Goal: Task Accomplishment & Management: Manage account settings

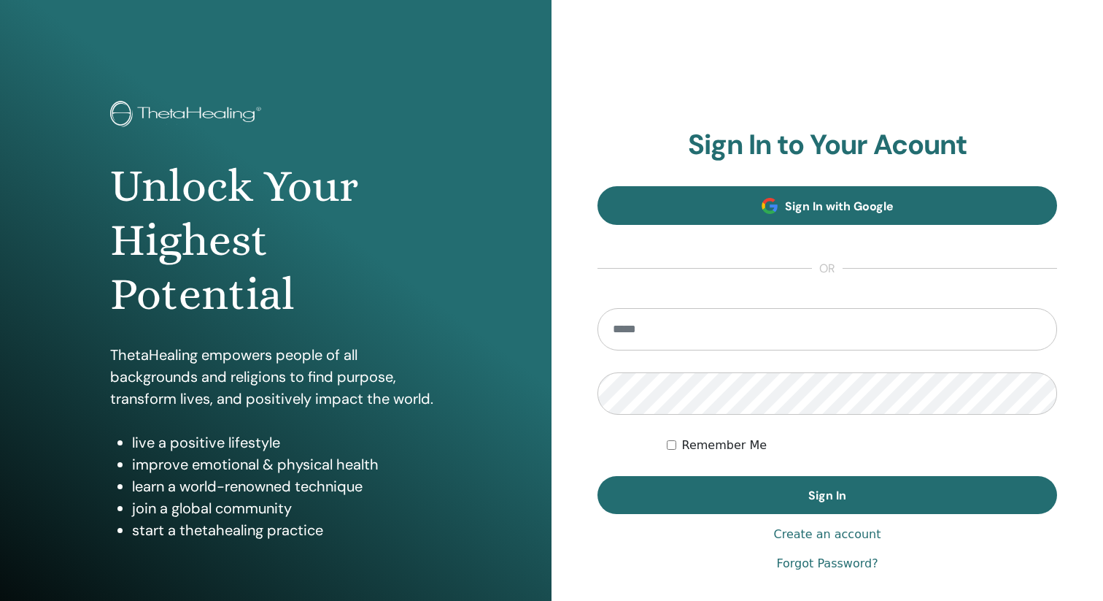
type input "**********"
click at [827, 204] on span "Sign In with Google" at bounding box center [839, 205] width 109 height 15
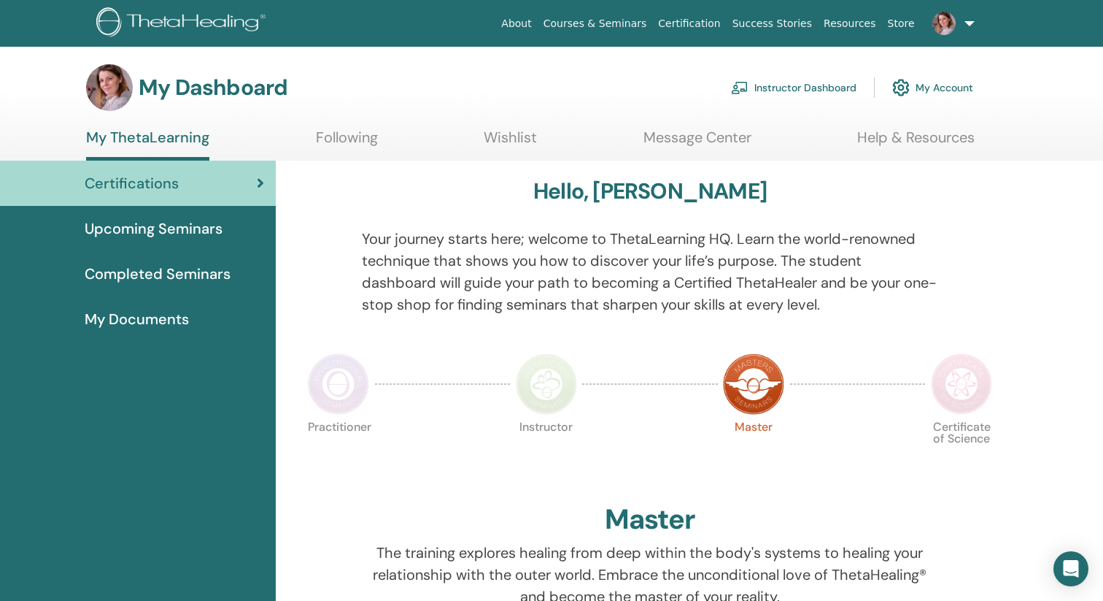
click at [519, 136] on link "Wishlist" at bounding box center [510, 142] width 53 height 28
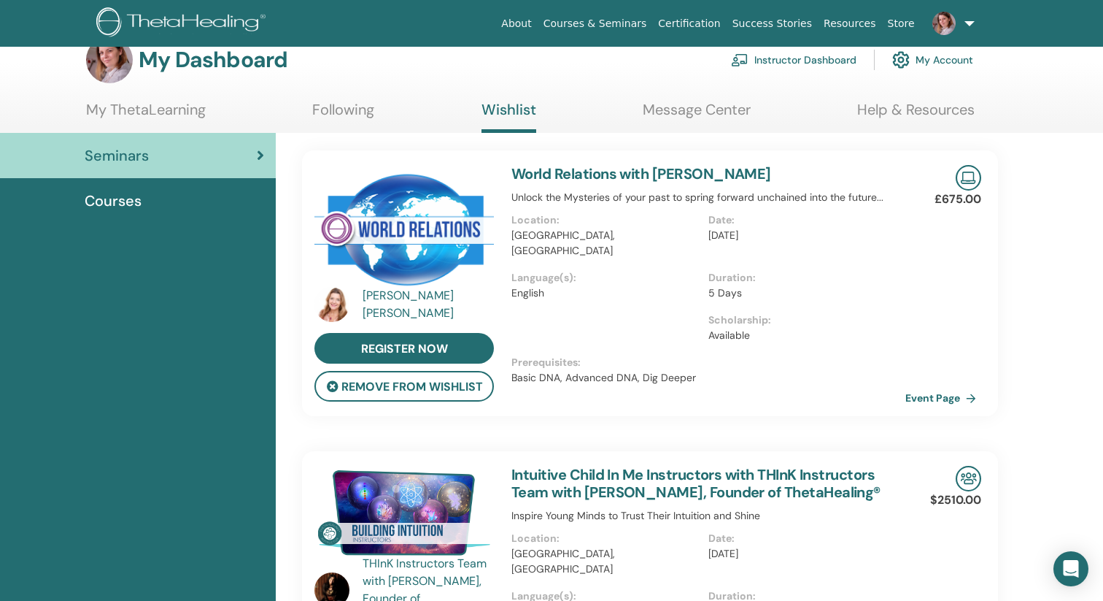
scroll to position [31, 0]
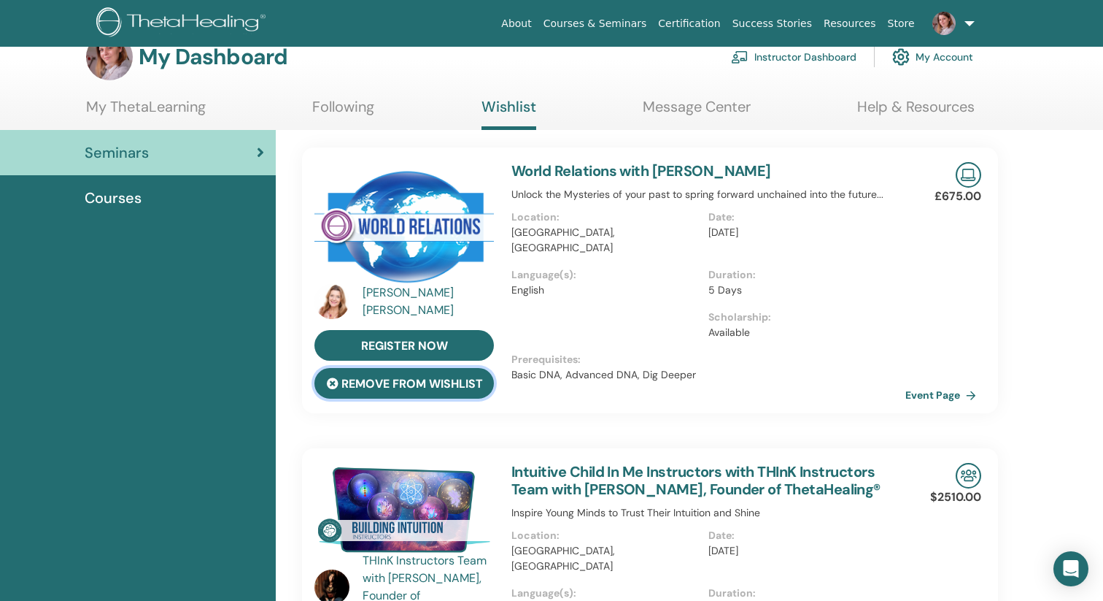
click at [440, 389] on button "remove from wishlist" at bounding box center [403, 383] width 179 height 31
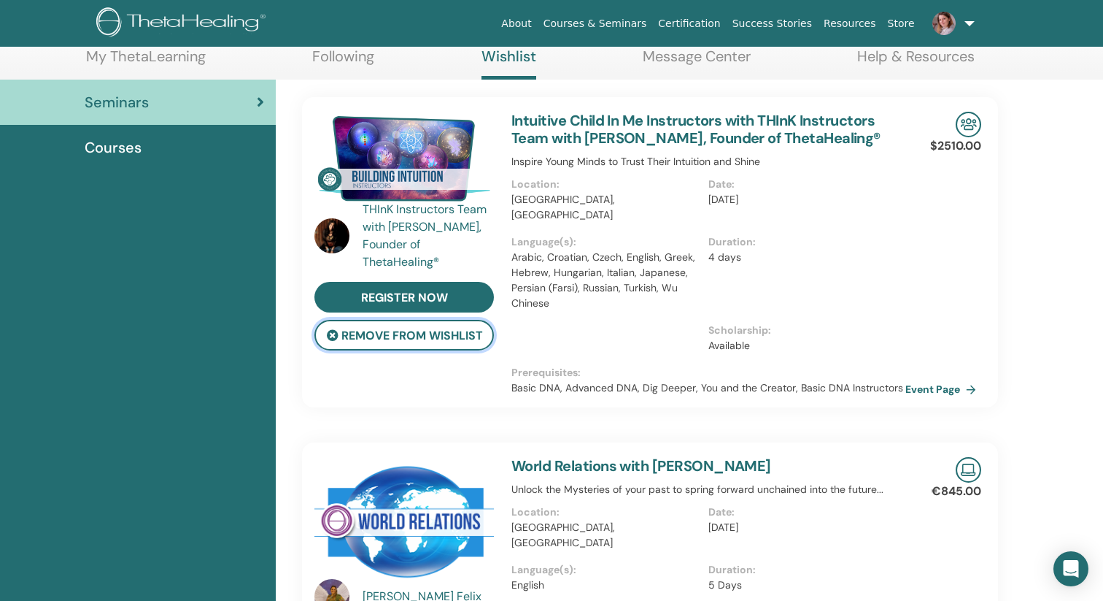
scroll to position [82, 0]
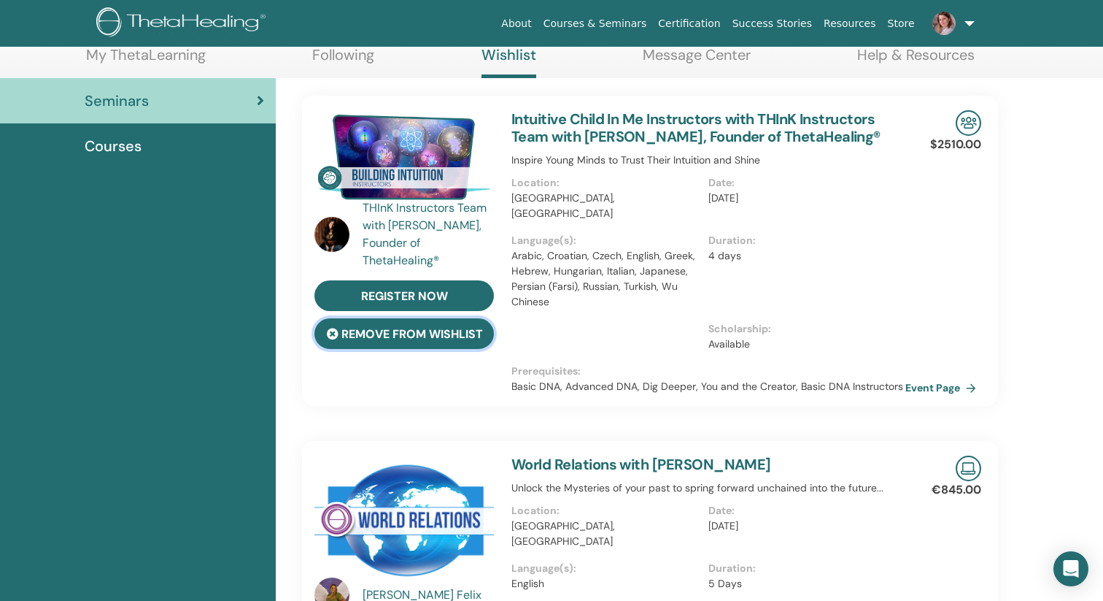
click at [425, 341] on button "remove from wishlist" at bounding box center [403, 333] width 179 height 31
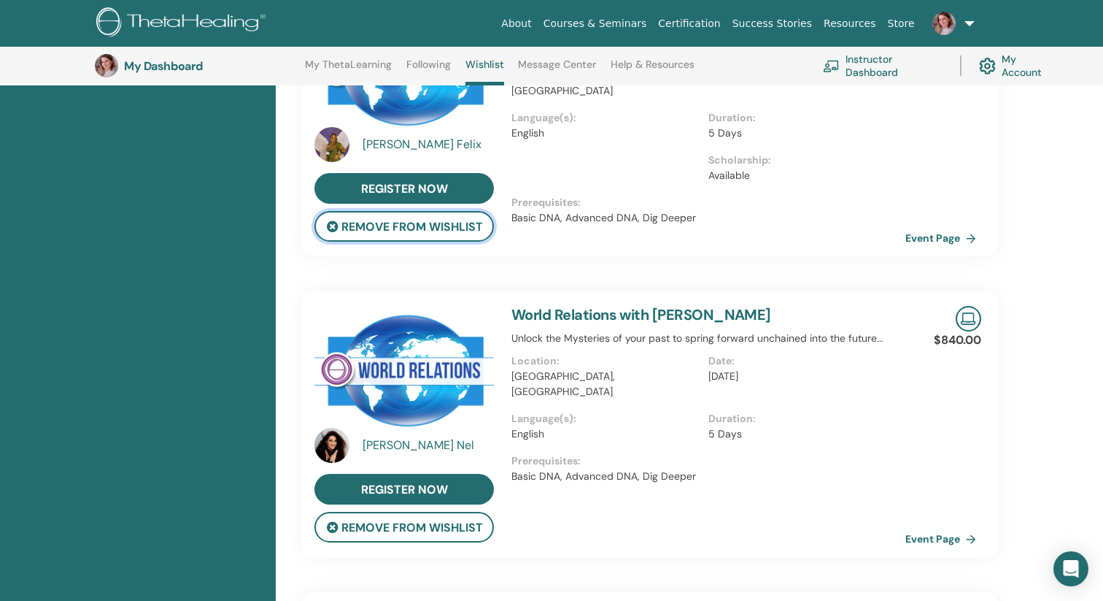
scroll to position [228, 0]
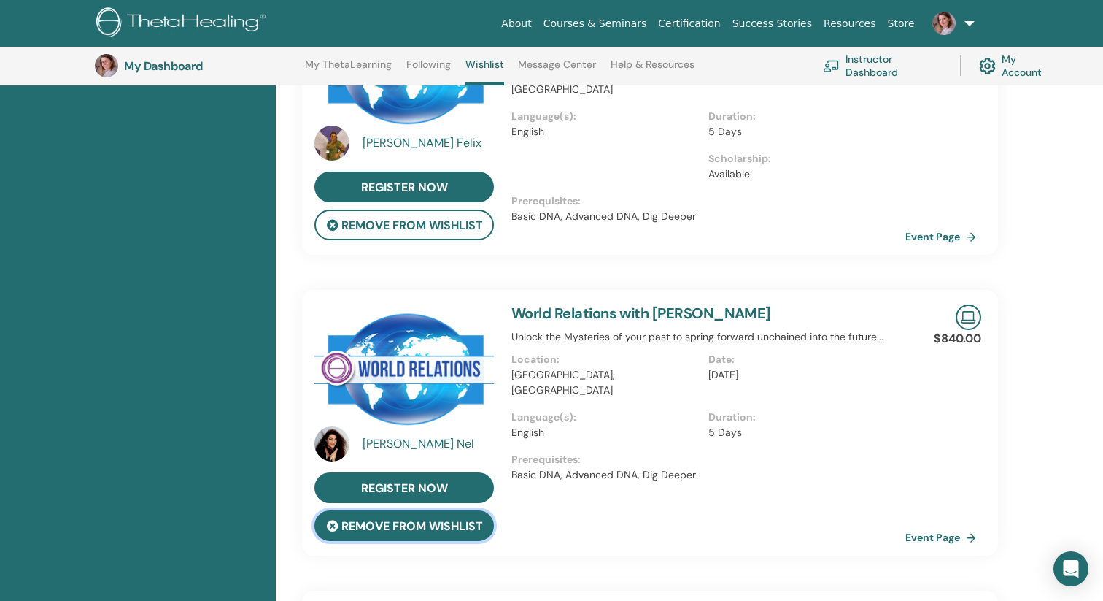
click at [466, 528] on button "remove from wishlist" at bounding box center [403, 525] width 179 height 31
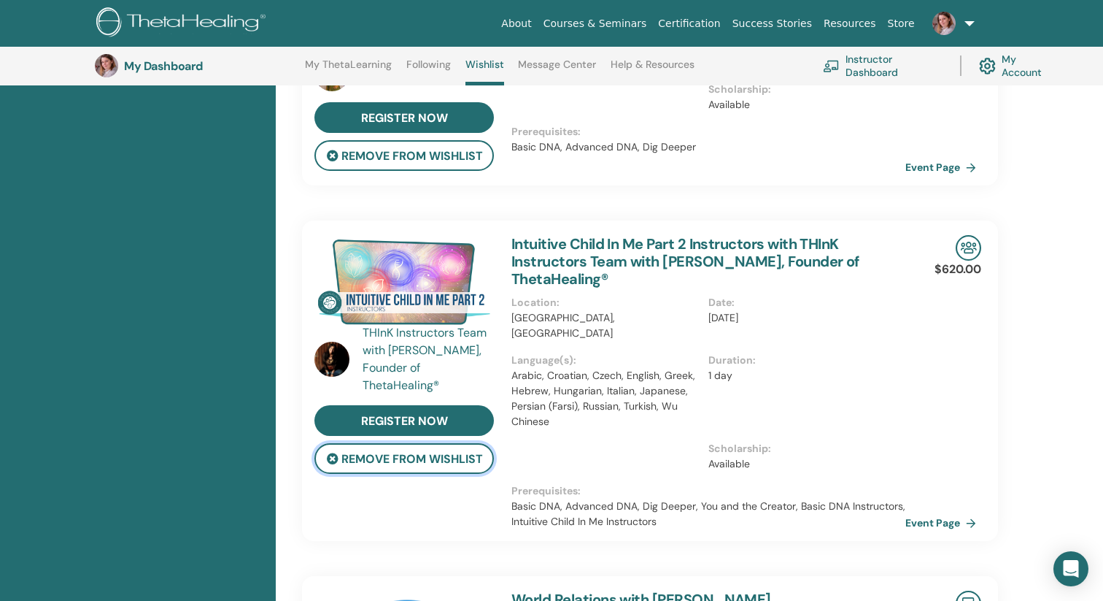
scroll to position [302, 0]
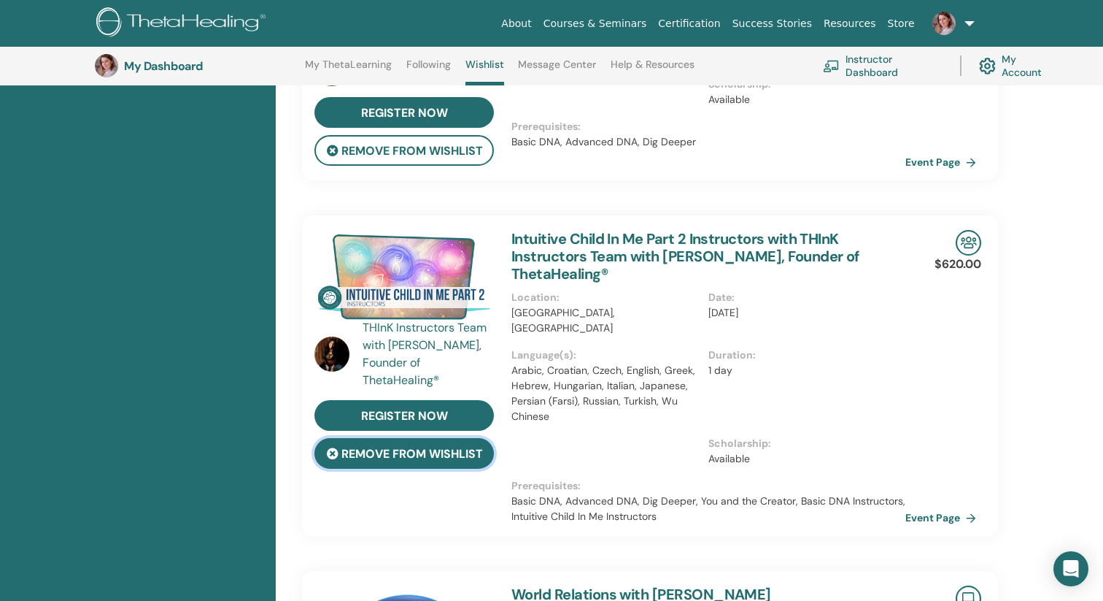
click at [427, 460] on button "remove from wishlist" at bounding box center [403, 453] width 179 height 31
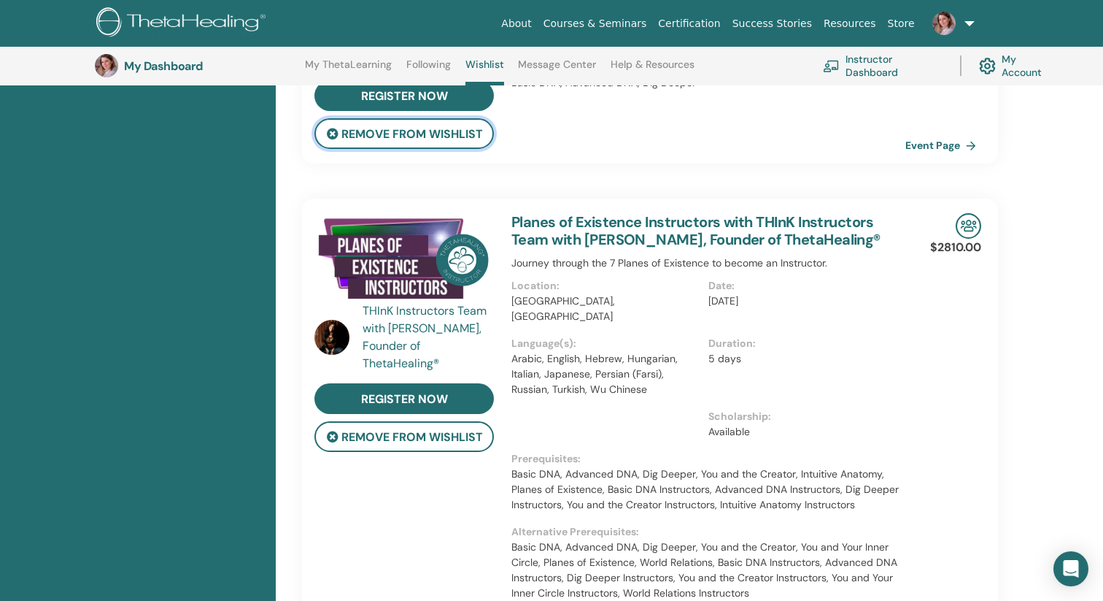
scroll to position [621, 0]
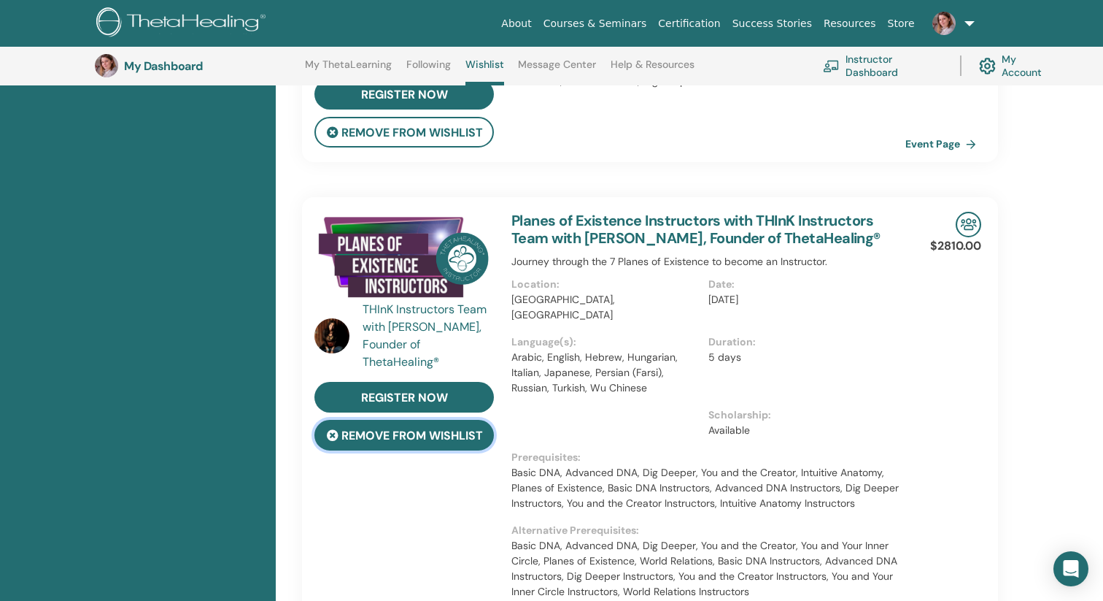
click at [447, 435] on button "remove from wishlist" at bounding box center [403, 435] width 179 height 31
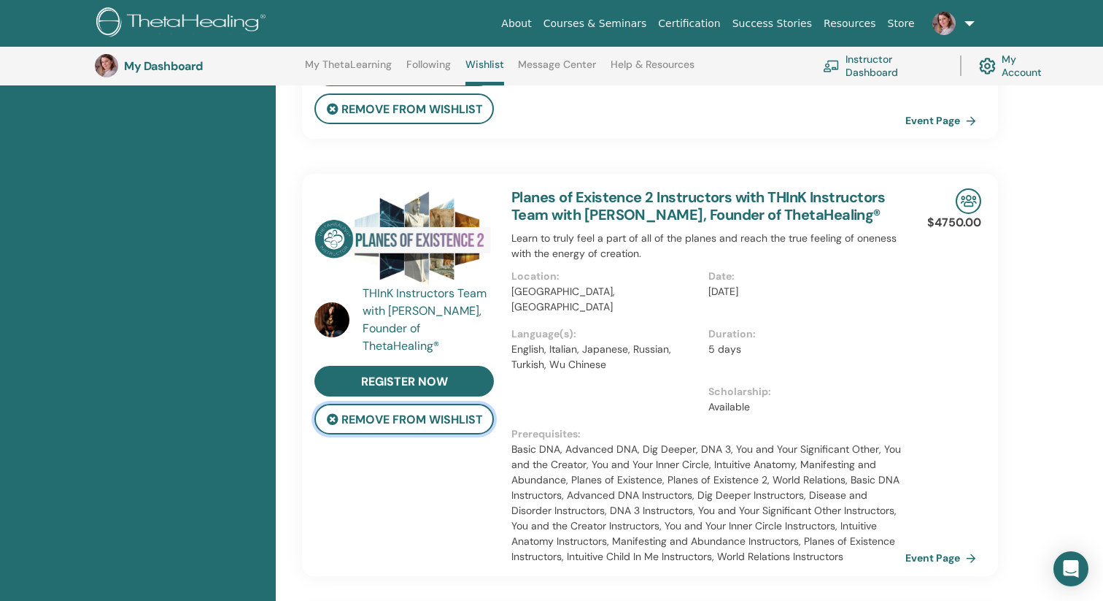
scroll to position [649, 0]
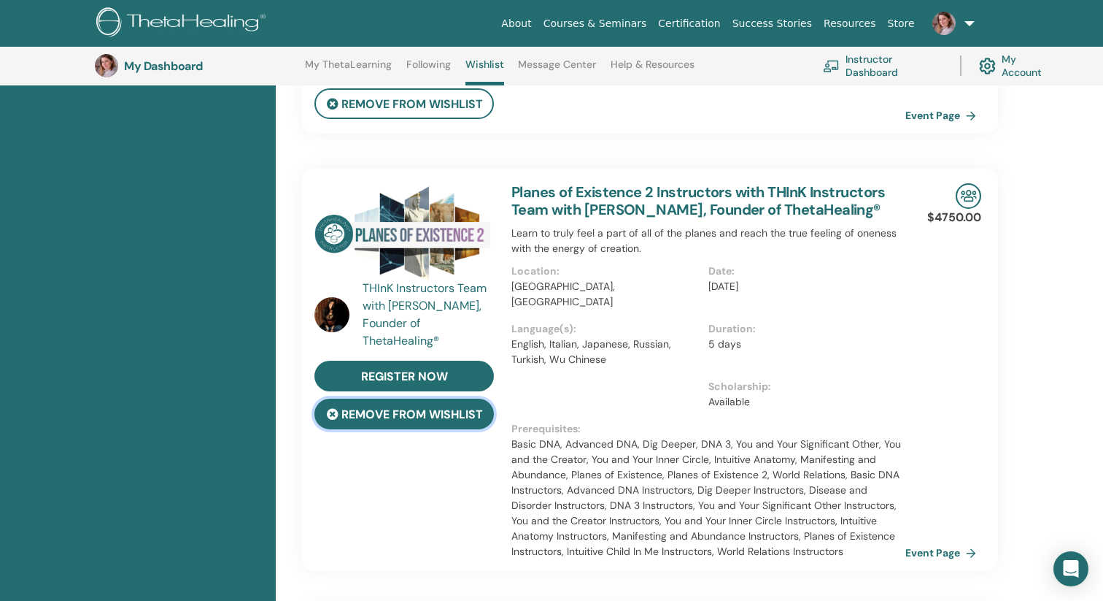
click at [449, 420] on button "remove from wishlist" at bounding box center [403, 413] width 179 height 31
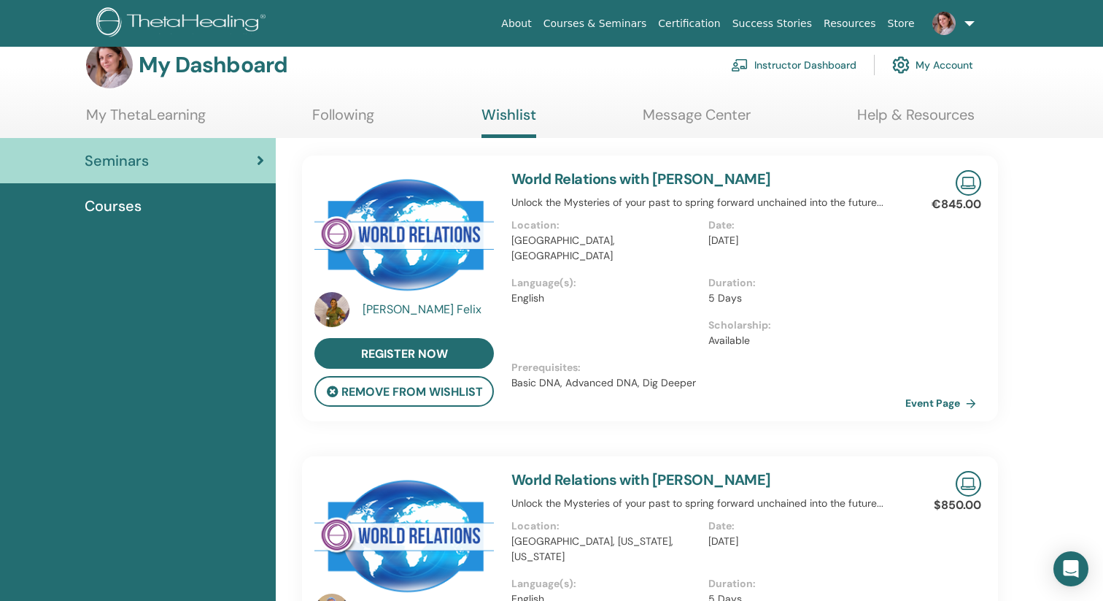
scroll to position [0, 0]
